Goal: Information Seeking & Learning: Learn about a topic

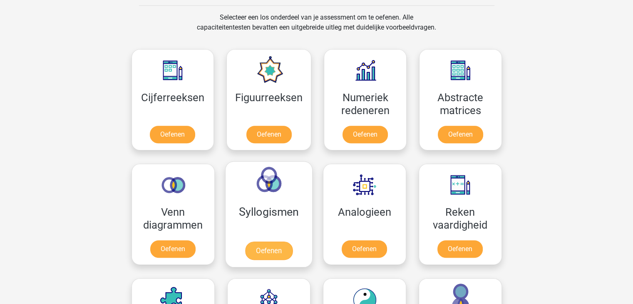
scroll to position [250, 0]
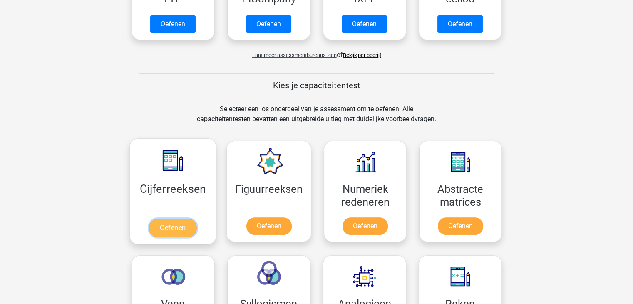
click at [177, 218] on link "Oefenen" at bounding box center [172, 227] width 47 height 18
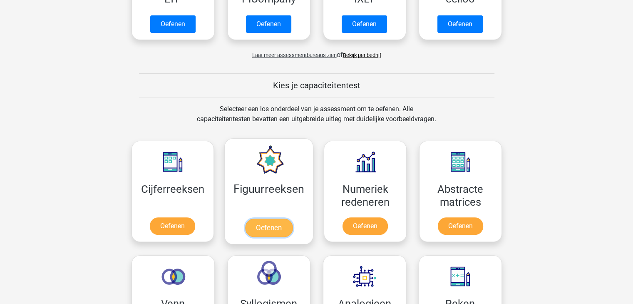
click at [290, 218] on link "Oefenen" at bounding box center [268, 227] width 47 height 18
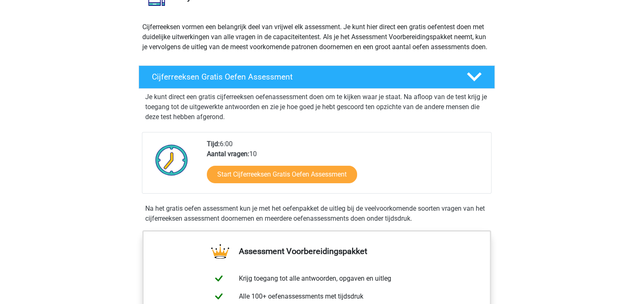
scroll to position [83, 0]
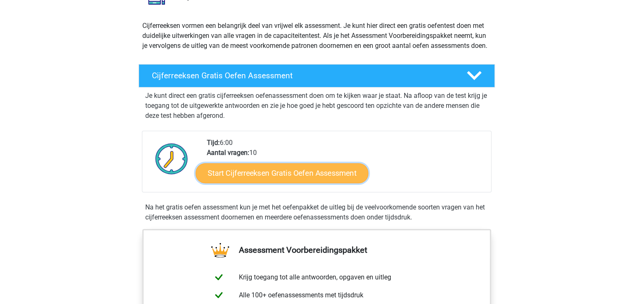
click at [260, 183] on link "Start Cijferreeksen Gratis Oefen Assessment" at bounding box center [282, 173] width 173 height 20
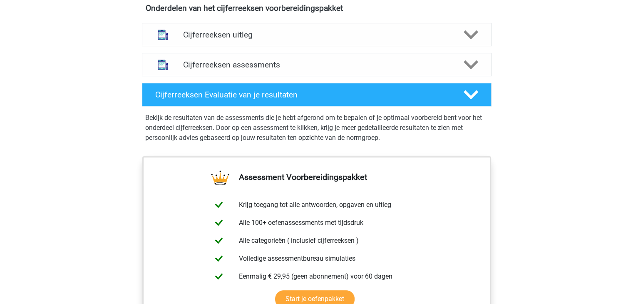
scroll to position [582, 0]
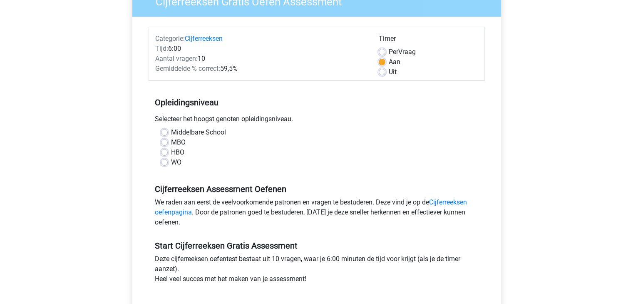
scroll to position [83, 0]
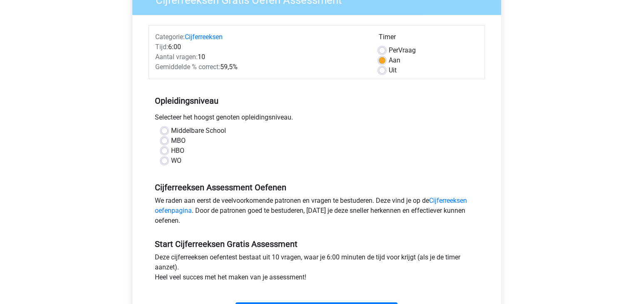
click at [171, 142] on label "MBO" at bounding box center [178, 141] width 15 height 10
click at [164, 142] on input "MBO" at bounding box center [164, 140] width 7 height 8
radio input "true"
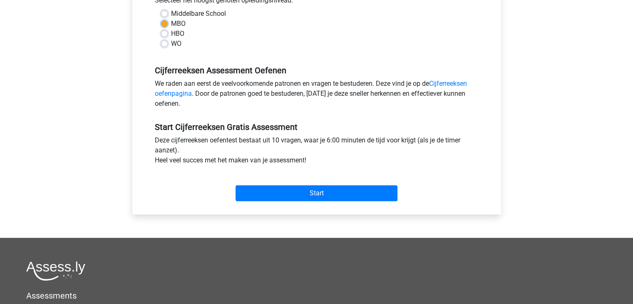
scroll to position [208, 0]
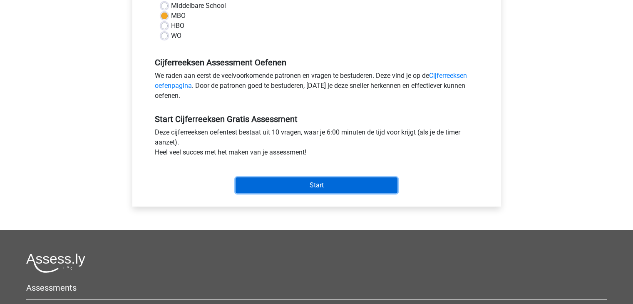
click at [272, 185] on input "Start" at bounding box center [316, 185] width 162 height 16
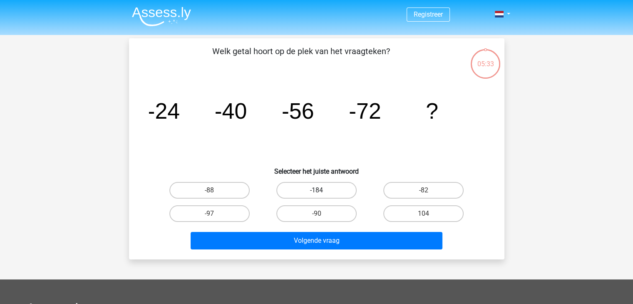
click at [312, 191] on label "-184" at bounding box center [316, 190] width 80 height 17
click at [316, 191] on input "-184" at bounding box center [318, 192] width 5 height 5
radio input "true"
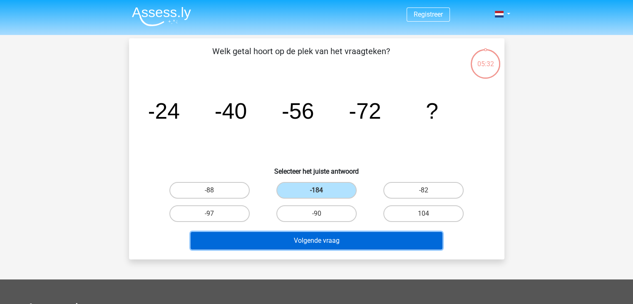
click at [318, 243] on button "Volgende vraag" at bounding box center [317, 240] width 252 height 17
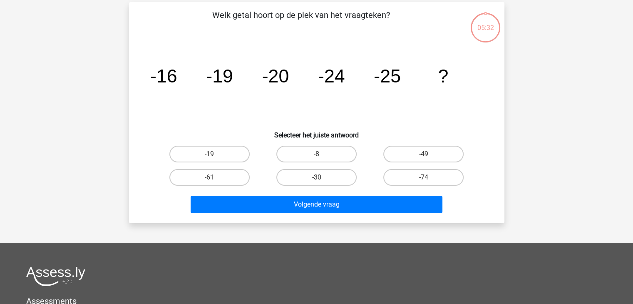
scroll to position [38, 0]
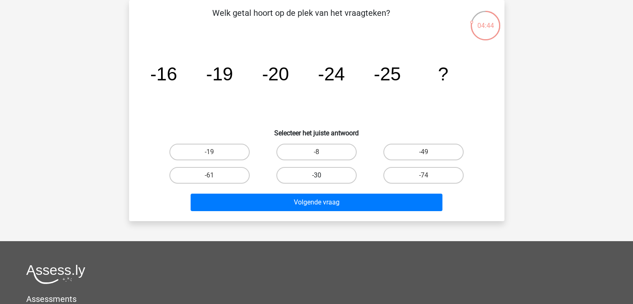
click at [308, 173] on label "-30" at bounding box center [316, 175] width 80 height 17
click at [316, 175] on input "-30" at bounding box center [318, 177] width 5 height 5
radio input "true"
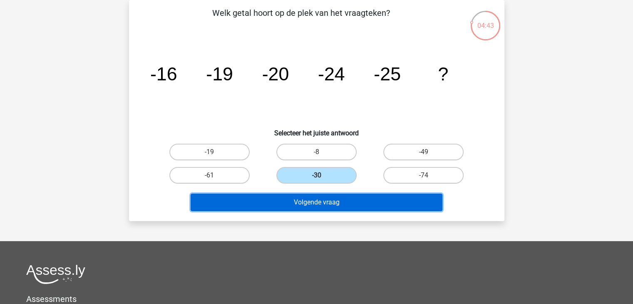
click at [307, 201] on button "Volgende vraag" at bounding box center [317, 201] width 252 height 17
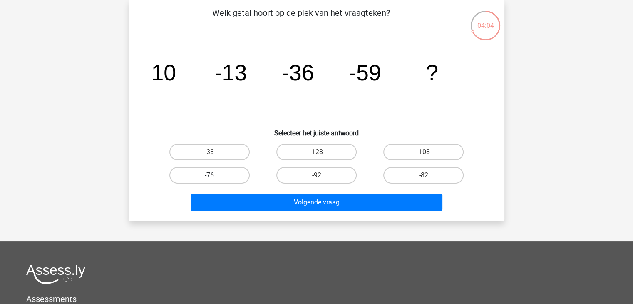
click at [215, 174] on label "-76" at bounding box center [209, 175] width 80 height 17
click at [215, 175] on input "-76" at bounding box center [211, 177] width 5 height 5
radio input "true"
click at [236, 210] on div "Volgende vraag" at bounding box center [316, 203] width 321 height 21
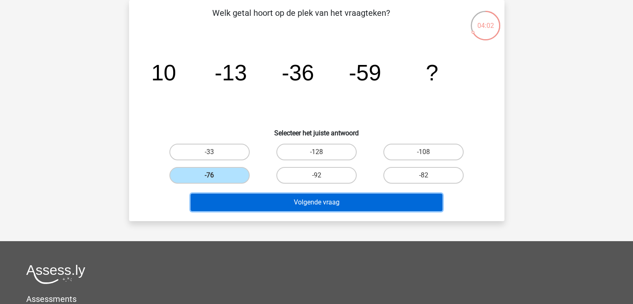
click at [255, 203] on button "Volgende vraag" at bounding box center [317, 201] width 252 height 17
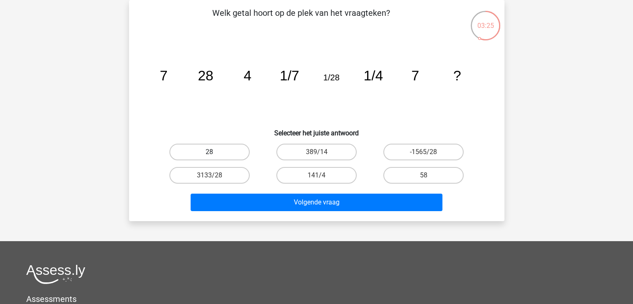
click at [202, 150] on label "28" at bounding box center [209, 152] width 80 height 17
click at [209, 152] on input "28" at bounding box center [211, 154] width 5 height 5
radio input "true"
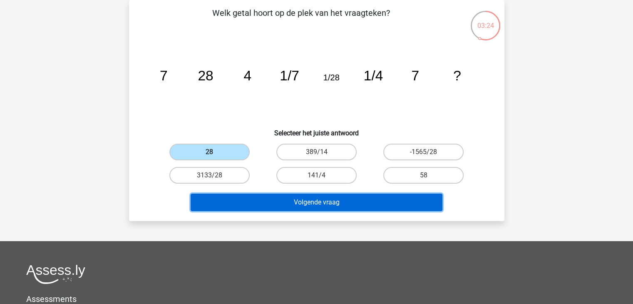
click at [307, 201] on button "Volgende vraag" at bounding box center [317, 201] width 252 height 17
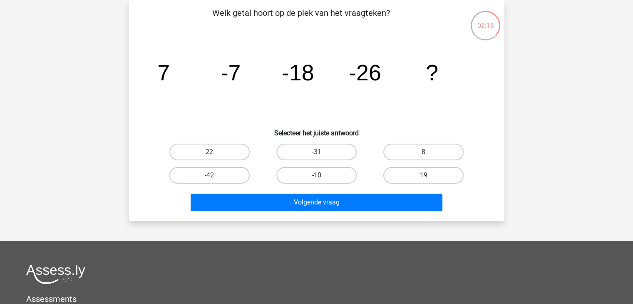
click at [206, 152] on label "22" at bounding box center [209, 152] width 80 height 17
click at [209, 152] on input "22" at bounding box center [211, 154] width 5 height 5
radio input "true"
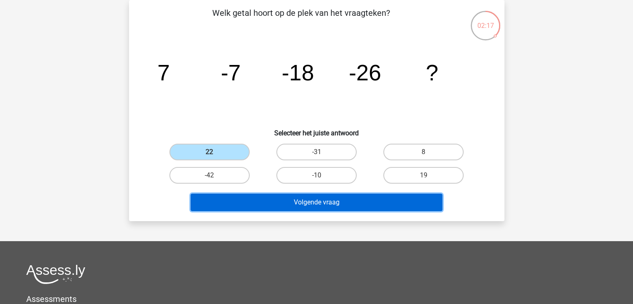
click at [291, 200] on button "Volgende vraag" at bounding box center [317, 201] width 252 height 17
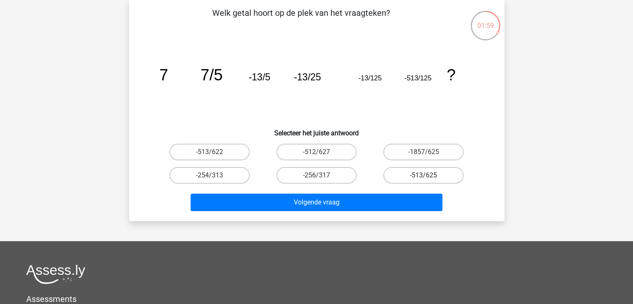
click at [399, 174] on label "-513/625" at bounding box center [423, 175] width 80 height 17
click at [424, 175] on input "-513/625" at bounding box center [426, 177] width 5 height 5
radio input "true"
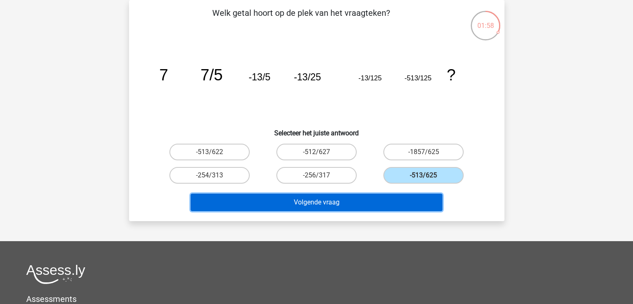
click at [388, 197] on button "Volgende vraag" at bounding box center [317, 201] width 252 height 17
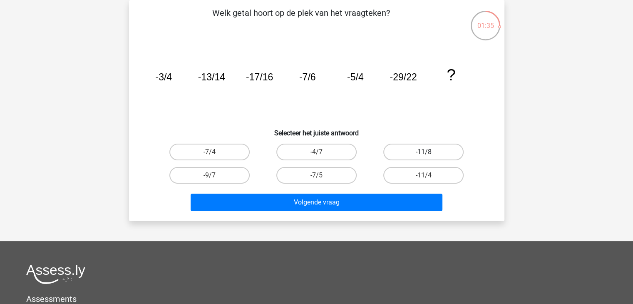
click at [404, 152] on label "-11/8" at bounding box center [423, 152] width 80 height 17
click at [424, 152] on input "-11/8" at bounding box center [426, 154] width 5 height 5
radio input "true"
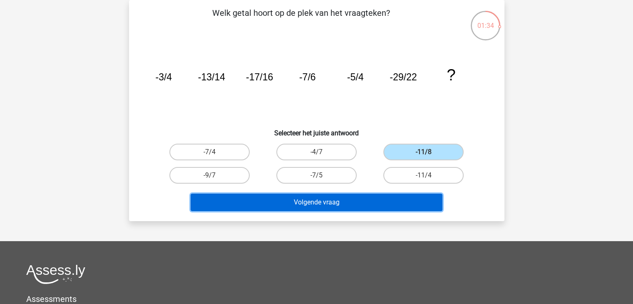
click at [383, 200] on button "Volgende vraag" at bounding box center [317, 201] width 252 height 17
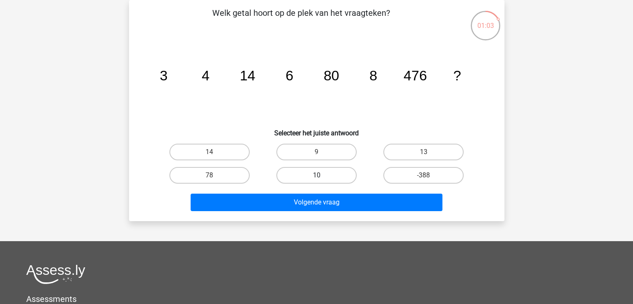
click at [331, 172] on label "10" at bounding box center [316, 175] width 80 height 17
click at [322, 175] on input "10" at bounding box center [318, 177] width 5 height 5
radio input "true"
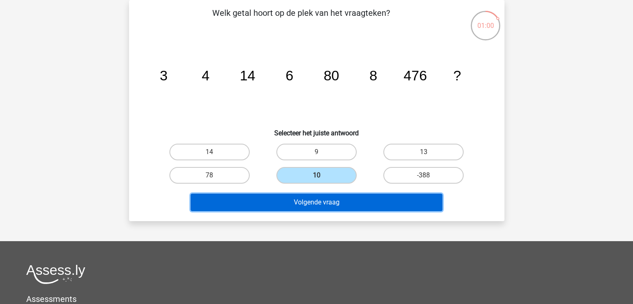
click at [334, 198] on button "Volgende vraag" at bounding box center [317, 201] width 252 height 17
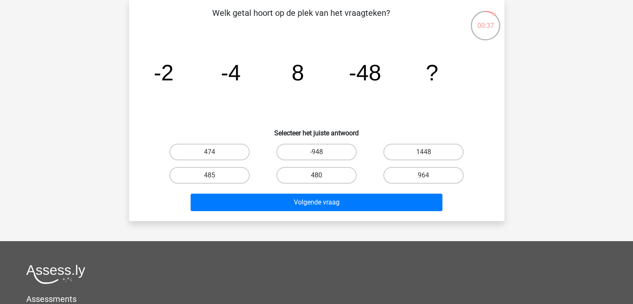
click at [324, 173] on label "480" at bounding box center [316, 175] width 80 height 17
click at [322, 175] on input "480" at bounding box center [318, 177] width 5 height 5
radio input "true"
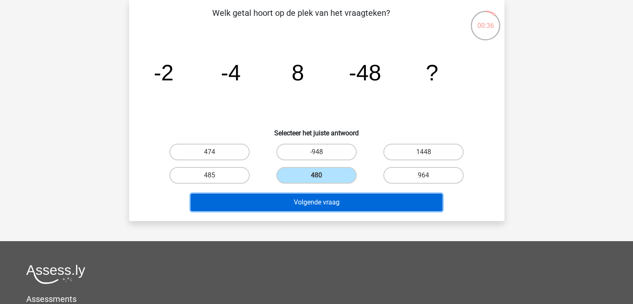
click at [329, 200] on button "Volgende vraag" at bounding box center [317, 201] width 252 height 17
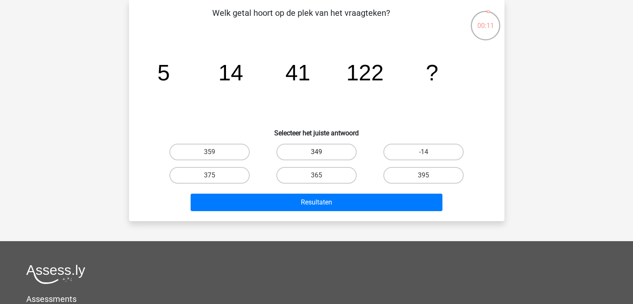
click at [314, 154] on label "349" at bounding box center [316, 152] width 80 height 17
click at [316, 154] on input "349" at bounding box center [318, 154] width 5 height 5
radio input "true"
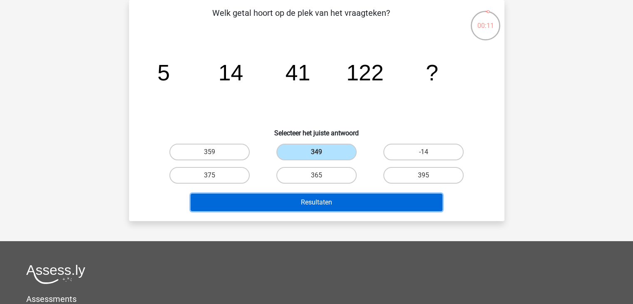
click at [324, 198] on button "Resultaten" at bounding box center [317, 201] width 252 height 17
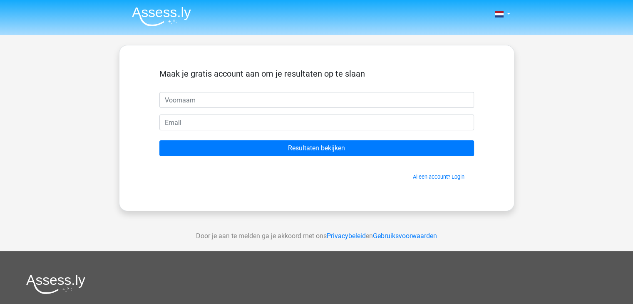
click at [278, 95] on input "text" at bounding box center [316, 100] width 315 height 16
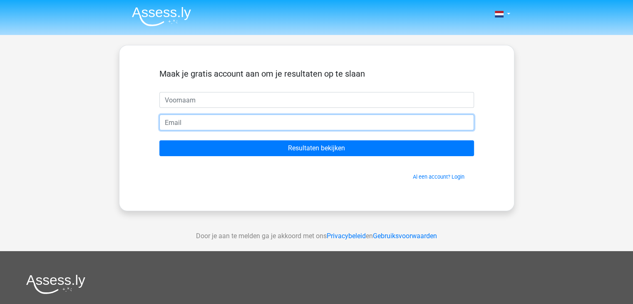
click at [255, 123] on input "email" at bounding box center [316, 122] width 315 height 16
type input "[EMAIL_ADDRESS][DOMAIN_NAME]"
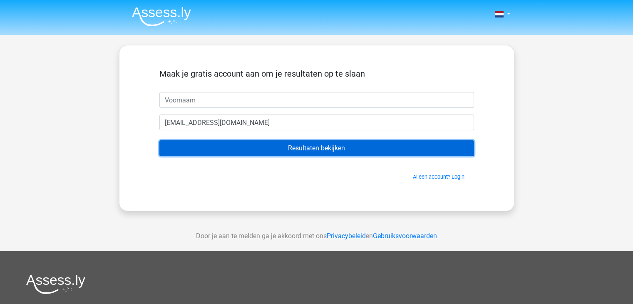
click at [273, 146] on input "Resultaten bekijken" at bounding box center [316, 148] width 315 height 16
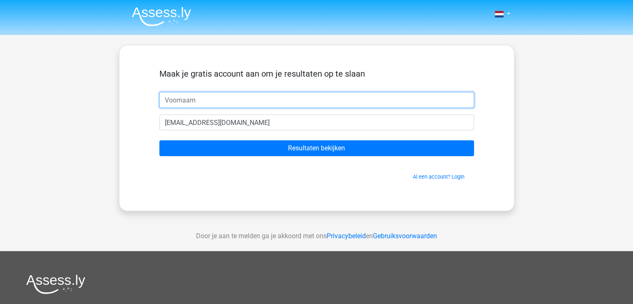
click at [240, 102] on input "text" at bounding box center [316, 100] width 315 height 16
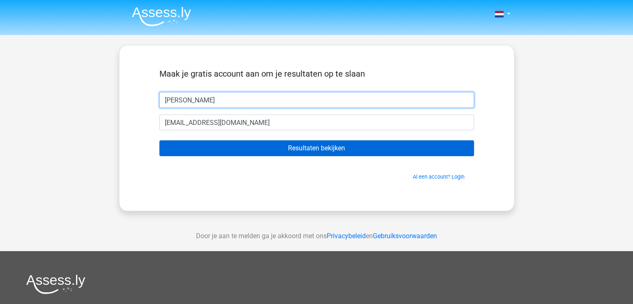
type input "[PERSON_NAME]"
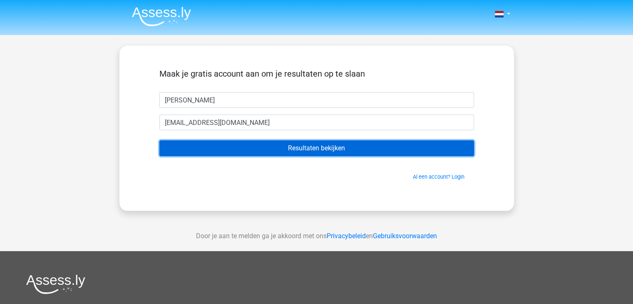
click at [297, 150] on input "Resultaten bekijken" at bounding box center [316, 148] width 315 height 16
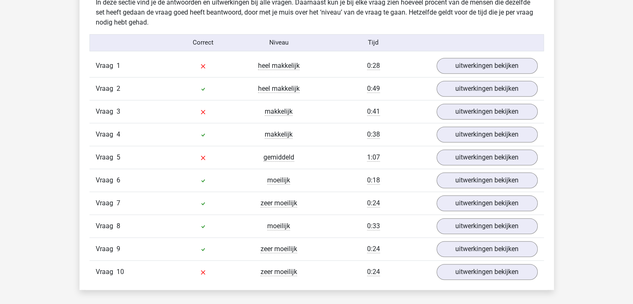
scroll to position [666, 0]
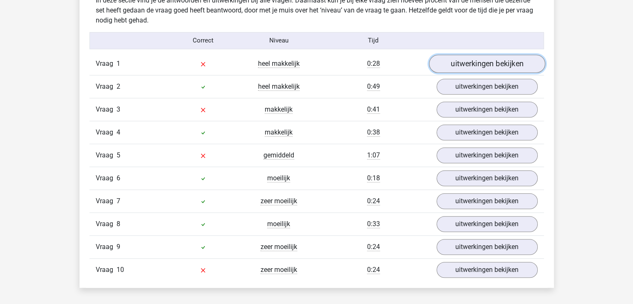
click at [479, 64] on link "uitwerkingen bekijken" at bounding box center [487, 63] width 116 height 18
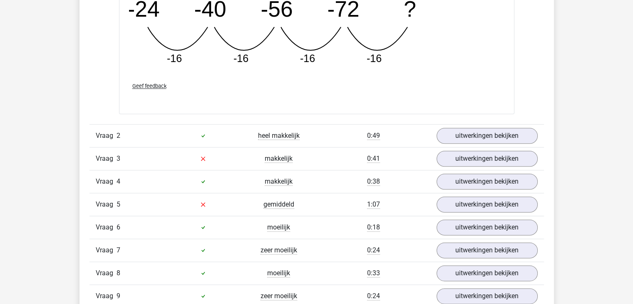
scroll to position [998, 0]
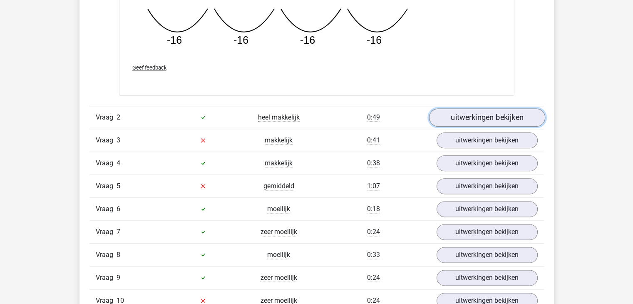
click at [446, 112] on link "uitwerkingen bekijken" at bounding box center [487, 117] width 116 height 18
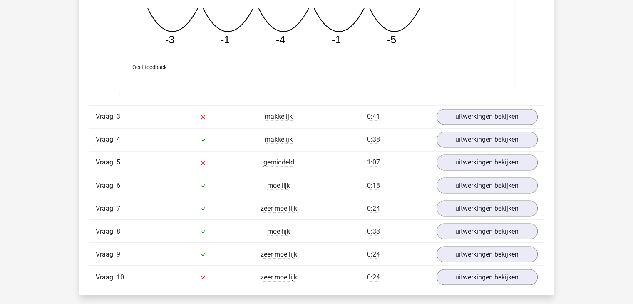
scroll to position [1414, 0]
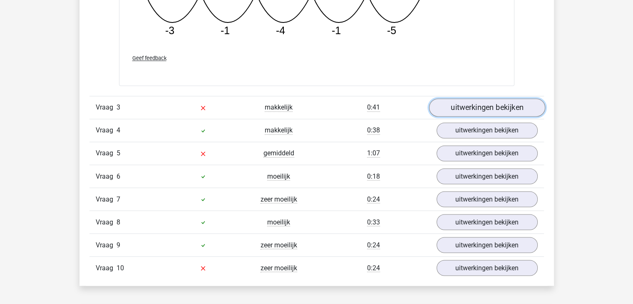
click at [474, 110] on link "uitwerkingen bekijken" at bounding box center [487, 108] width 116 height 18
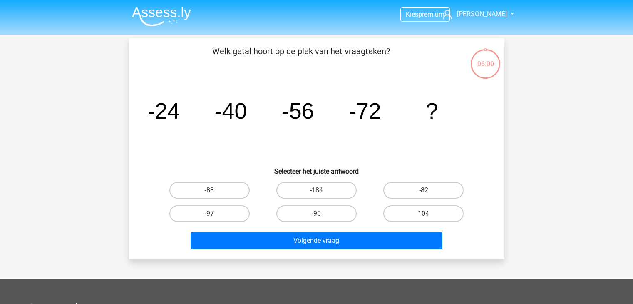
scroll to position [38, 0]
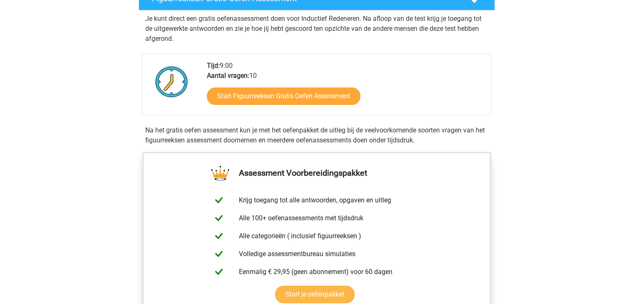
scroll to position [166, 0]
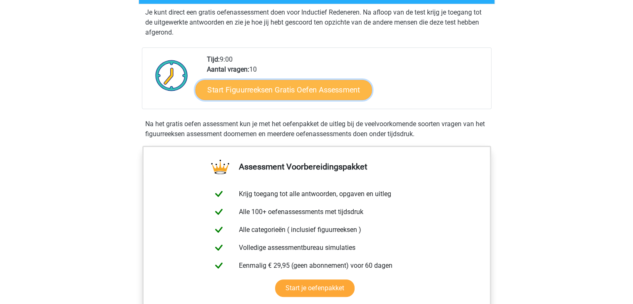
click at [258, 89] on link "Start Figuurreeksen Gratis Oefen Assessment" at bounding box center [283, 89] width 176 height 20
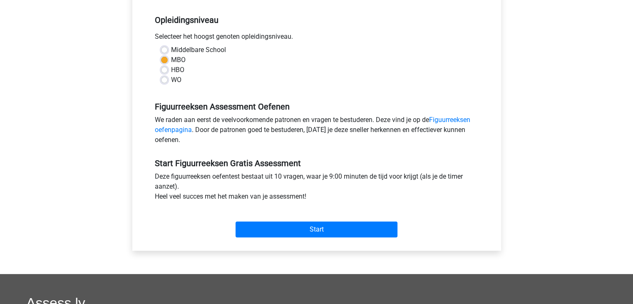
scroll to position [208, 0]
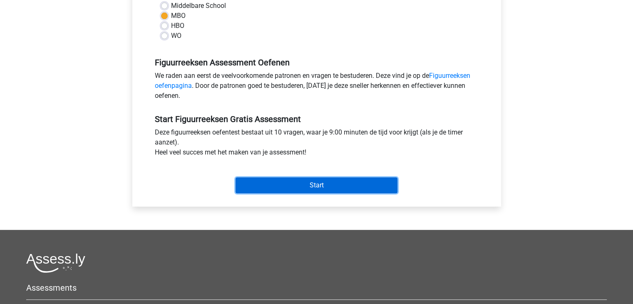
click at [324, 185] on input "Start" at bounding box center [316, 185] width 162 height 16
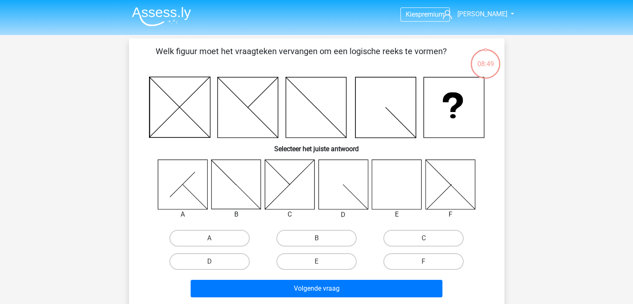
click at [404, 178] on icon at bounding box center [397, 184] width 50 height 50
click at [397, 199] on icon at bounding box center [397, 184] width 50 height 50
click at [300, 260] on label "E" at bounding box center [316, 261] width 80 height 17
click at [316, 261] on input "E" at bounding box center [318, 263] width 5 height 5
radio input "true"
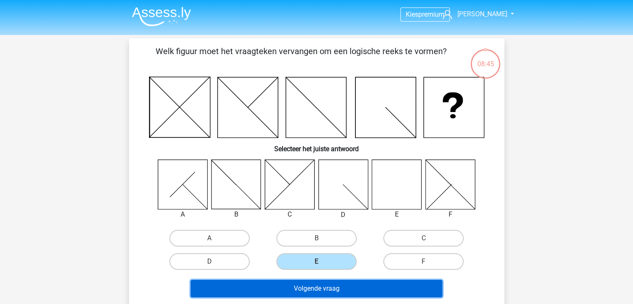
click at [301, 287] on button "Volgende vraag" at bounding box center [317, 288] width 252 height 17
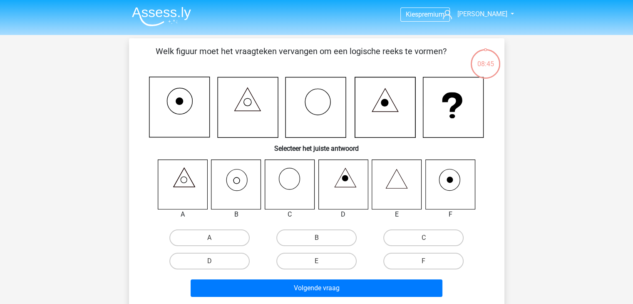
scroll to position [38, 0]
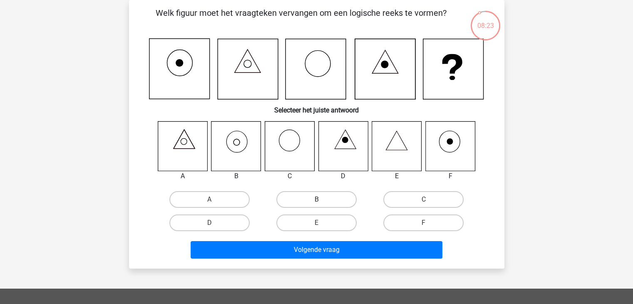
click at [312, 201] on label "B" at bounding box center [316, 199] width 80 height 17
click at [316, 201] on input "B" at bounding box center [318, 201] width 5 height 5
radio input "true"
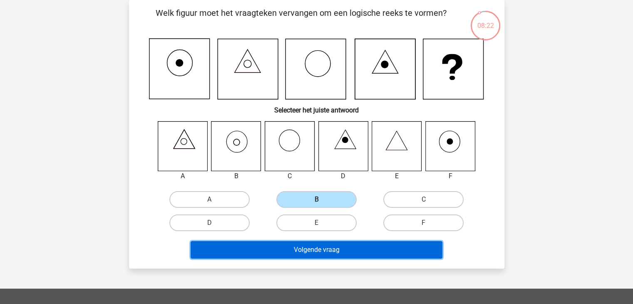
click at [324, 252] on button "Volgende vraag" at bounding box center [317, 249] width 252 height 17
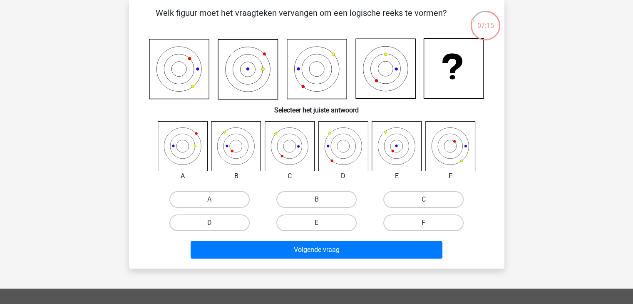
click at [398, 150] on icon at bounding box center [397, 146] width 50 height 50
click at [304, 221] on label "E" at bounding box center [316, 222] width 80 height 17
click at [316, 223] on input "E" at bounding box center [318, 225] width 5 height 5
radio input "true"
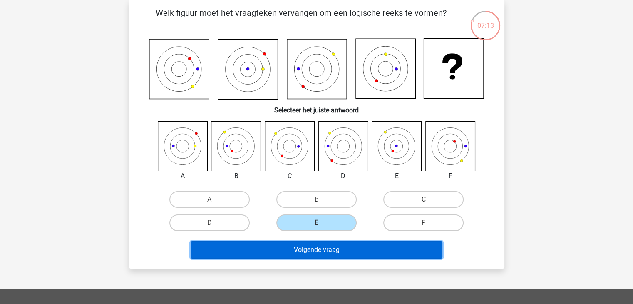
click at [300, 250] on button "Volgende vraag" at bounding box center [317, 249] width 252 height 17
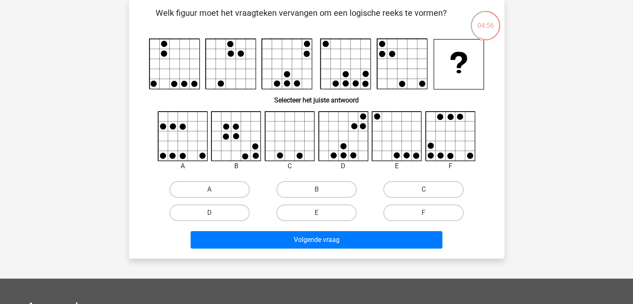
click at [184, 144] on icon at bounding box center [183, 136] width 50 height 50
click at [225, 189] on label "A" at bounding box center [209, 189] width 80 height 17
click at [215, 189] on input "A" at bounding box center [211, 191] width 5 height 5
radio input "true"
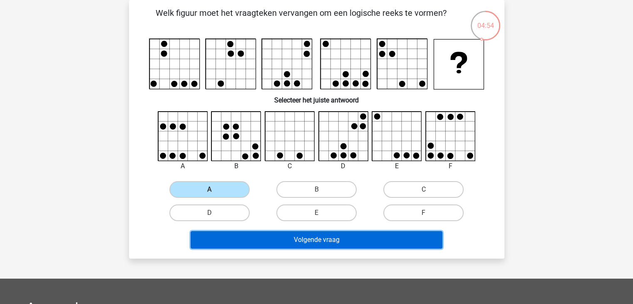
click at [267, 239] on button "Volgende vraag" at bounding box center [317, 239] width 252 height 17
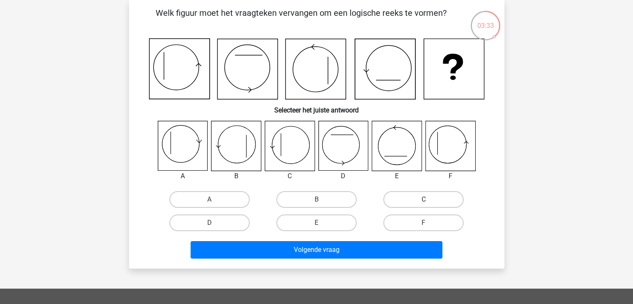
click at [406, 194] on label "C" at bounding box center [423, 199] width 80 height 17
click at [424, 199] on input "C" at bounding box center [426, 201] width 5 height 5
radio input "true"
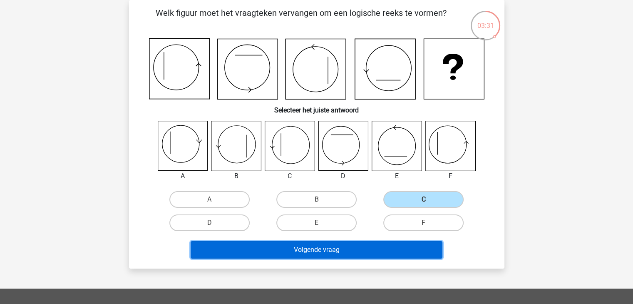
click at [367, 245] on button "Volgende vraag" at bounding box center [317, 249] width 252 height 17
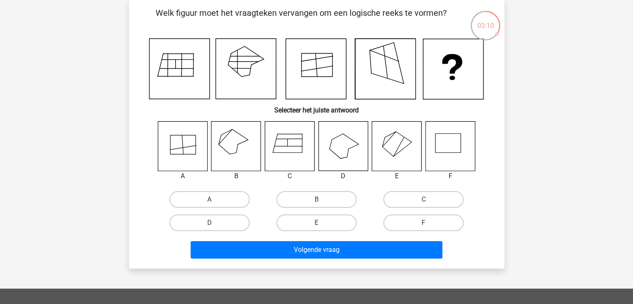
click at [317, 201] on input "B" at bounding box center [318, 201] width 5 height 5
radio input "true"
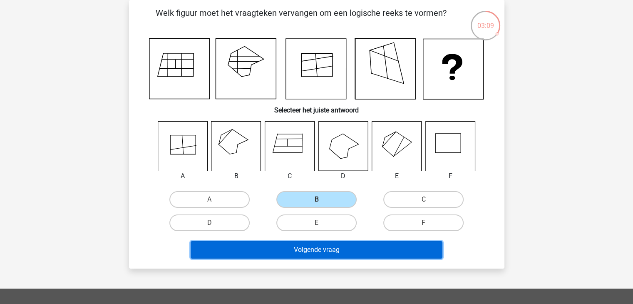
click at [325, 251] on button "Volgende vraag" at bounding box center [317, 249] width 252 height 17
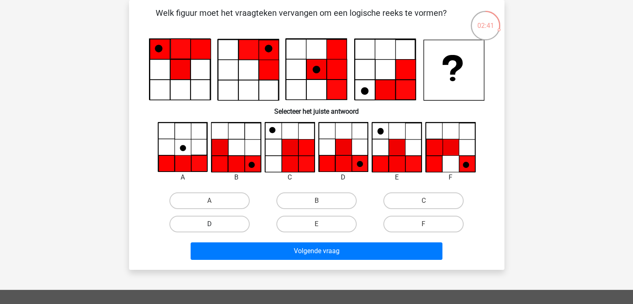
click at [226, 224] on label "D" at bounding box center [209, 224] width 80 height 17
click at [215, 224] on input "D" at bounding box center [211, 226] width 5 height 5
radio input "true"
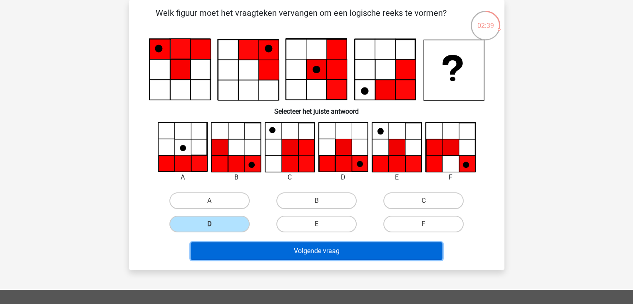
click at [307, 248] on button "Volgende vraag" at bounding box center [317, 250] width 252 height 17
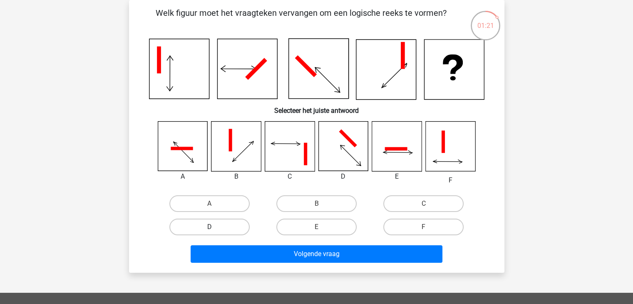
click at [235, 224] on label "D" at bounding box center [209, 226] width 80 height 17
click at [215, 227] on input "D" at bounding box center [211, 229] width 5 height 5
radio input "true"
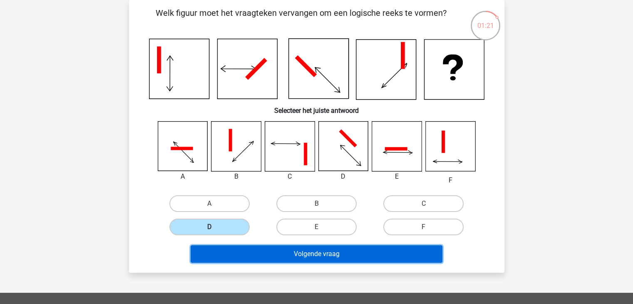
click at [272, 251] on button "Volgende vraag" at bounding box center [317, 253] width 252 height 17
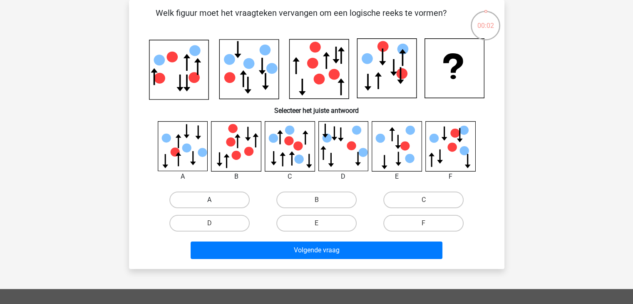
click at [229, 196] on label "A" at bounding box center [209, 199] width 80 height 17
click at [215, 200] on input "A" at bounding box center [211, 202] width 5 height 5
radio input "true"
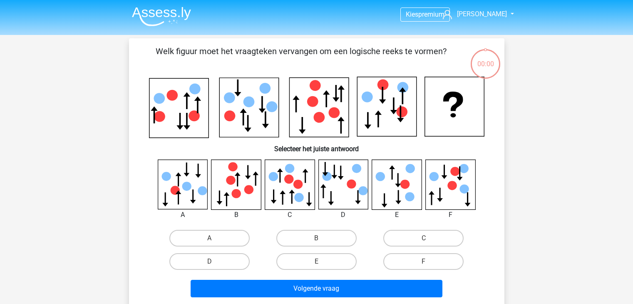
scroll to position [38, 0]
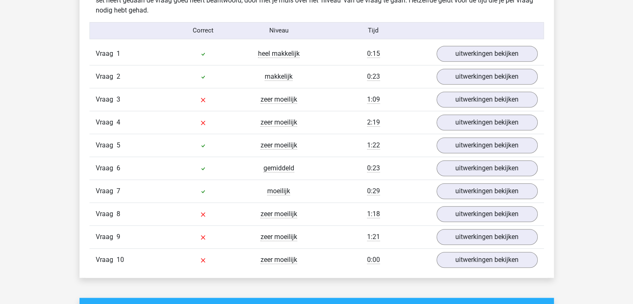
scroll to position [666, 0]
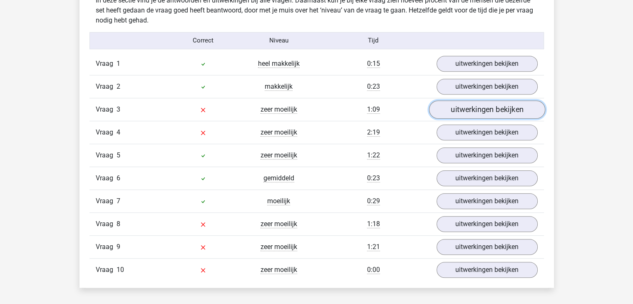
click at [493, 105] on link "uitwerkingen bekijken" at bounding box center [487, 109] width 116 height 18
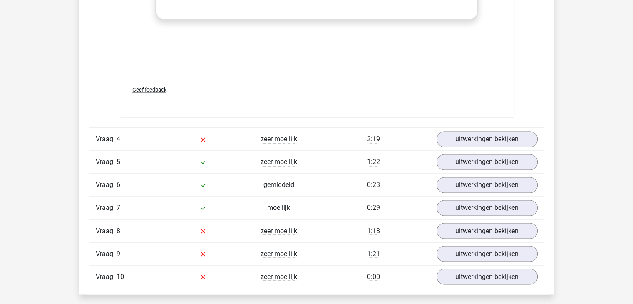
scroll to position [1414, 0]
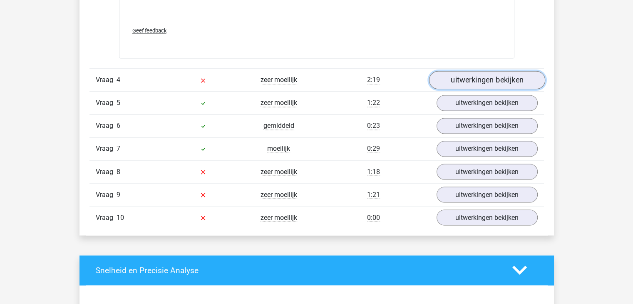
click at [471, 75] on link "uitwerkingen bekijken" at bounding box center [487, 80] width 116 height 18
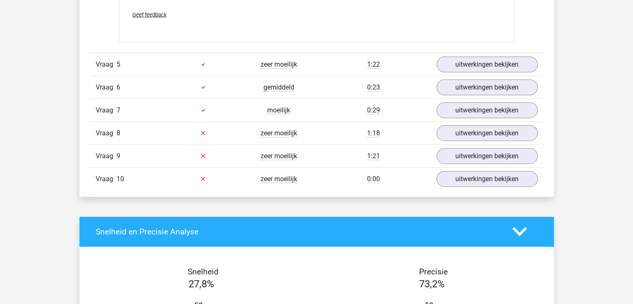
scroll to position [1955, 0]
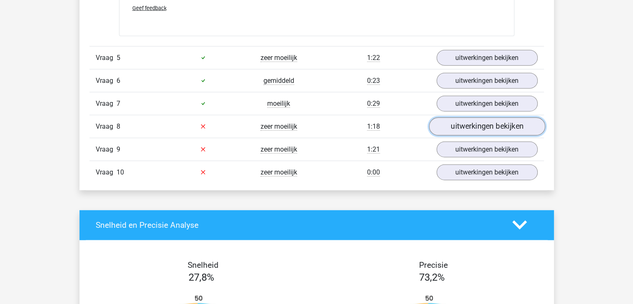
click at [470, 125] on link "uitwerkingen bekijken" at bounding box center [487, 126] width 116 height 18
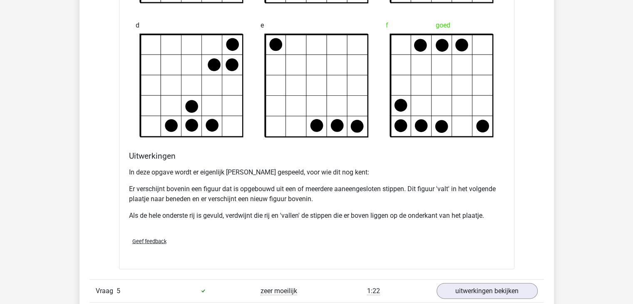
scroll to position [1706, 0]
